Goal: Transaction & Acquisition: Purchase product/service

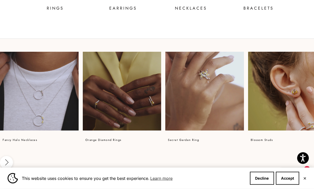
scroll to position [301, 0]
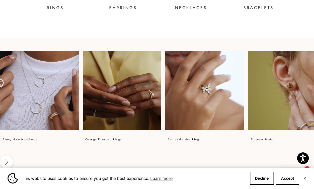
click at [11, 139] on p "fancy halo necklaces" at bounding box center [20, 139] width 35 height 6
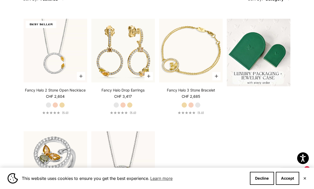
scroll to position [136, 0]
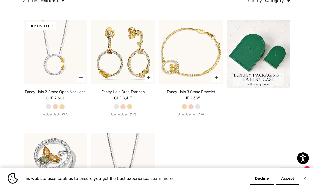
click at [54, 109] on label "Rose Gold" at bounding box center [55, 107] width 6 height 6
click at [61, 109] on label "Yellow Gold" at bounding box center [62, 107] width 6 height 6
click at [51, 109] on label "White Gold" at bounding box center [49, 107] width 6 height 6
click at [55, 109] on label "Rose Gold" at bounding box center [55, 107] width 6 height 6
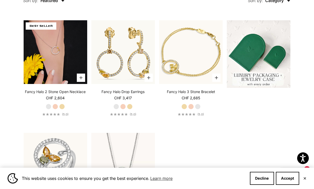
click at [36, 64] on img at bounding box center [56, 52] width 64 height 64
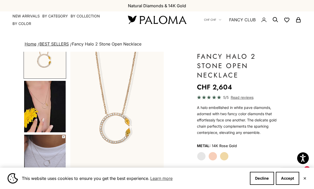
scroll to position [26, 0]
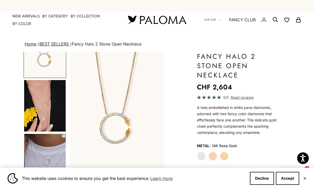
click at [33, 114] on img "Go to item 4" at bounding box center [45, 105] width 42 height 51
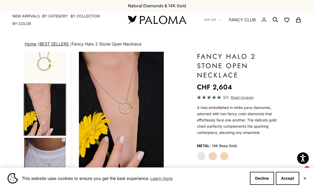
scroll to position [22, 0]
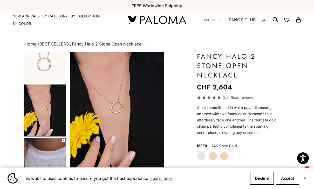
click at [34, 153] on img "Go to item 5" at bounding box center [45, 163] width 42 height 51
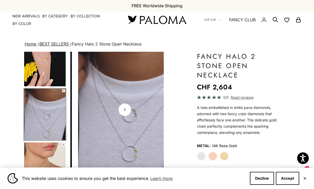
scroll to position [76, 0]
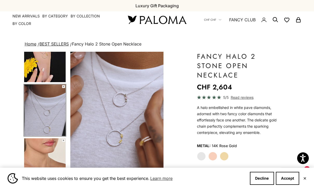
click at [80, 142] on video "#YellowGold\a#RoseGold\a#WhiteGold" at bounding box center [116, 110] width 93 height 116
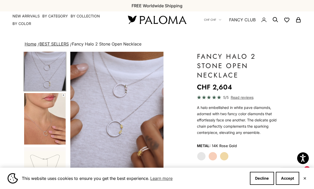
scroll to position [121, 0]
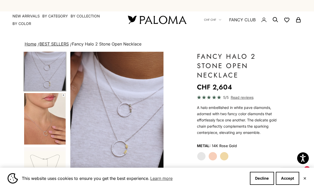
click at [33, 129] on img "Go to item 6" at bounding box center [45, 118] width 42 height 51
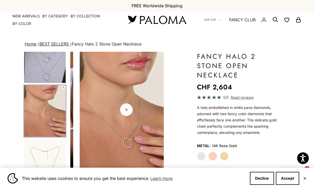
scroll to position [0, 299]
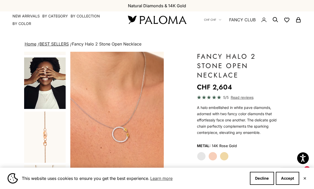
click at [31, 95] on img "Go to item 8" at bounding box center [45, 82] width 42 height 51
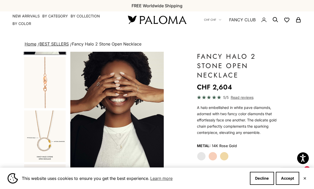
scroll to position [318, 0]
click at [34, 131] on img "Go to item 13" at bounding box center [45, 135] width 42 height 51
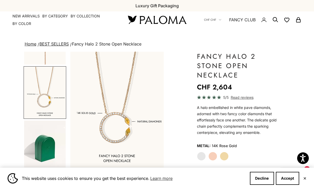
scroll to position [0, 0]
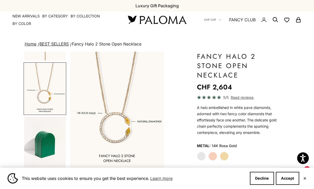
click at [50, 45] on link "BEST SELLERS" at bounding box center [53, 43] width 29 height 5
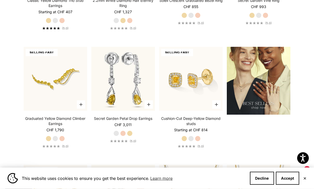
scroll to position [575, 0]
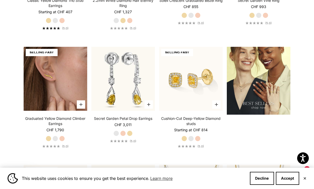
click at [41, 104] on img at bounding box center [56, 79] width 64 height 64
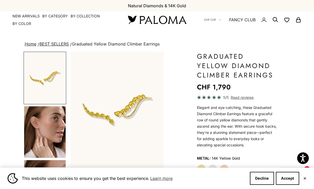
click at [35, 124] on img "Go to item 4" at bounding box center [45, 131] width 42 height 51
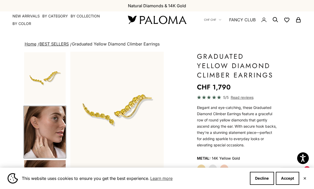
scroll to position [22, 0]
